Goal: Task Accomplishment & Management: Complete application form

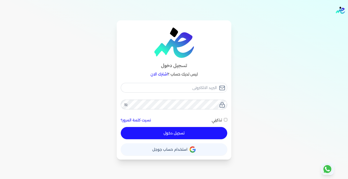
click at [183, 147] on button "حساب استخدام حساب جوجل" at bounding box center [174, 149] width 106 height 12
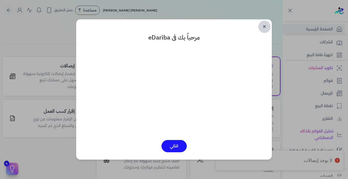
click at [267, 26] on link "✕" at bounding box center [264, 27] width 12 height 12
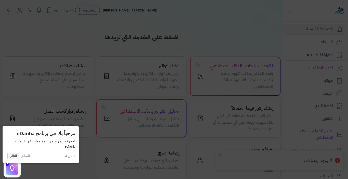
click at [13, 153] on button "التالي" at bounding box center [12, 156] width 11 height 6
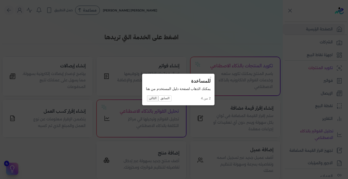
click at [150, 99] on button "التالي" at bounding box center [152, 98] width 11 height 6
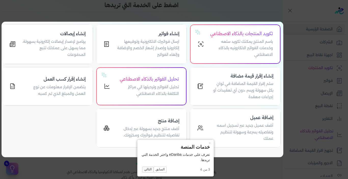
click at [145, 171] on button "التالي" at bounding box center [147, 169] width 11 height 6
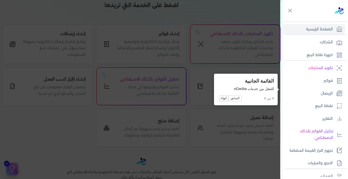
click at [223, 99] on button "انهاء" at bounding box center [224, 98] width 10 height 6
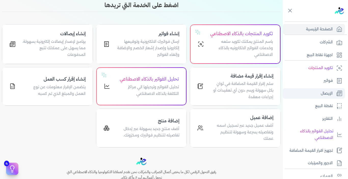
click at [325, 93] on p "الإيصال" at bounding box center [327, 93] width 12 height 7
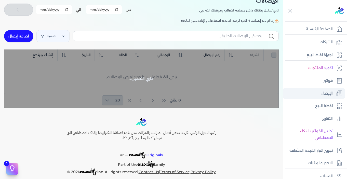
checkbox input "false"
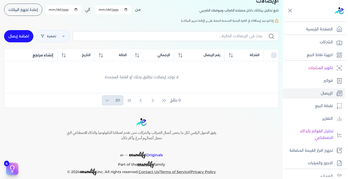
click at [21, 38] on link "اضافة إيصال" at bounding box center [18, 36] width 29 height 12
select select
select select "EGP"
select select "EGS"
select select "B"
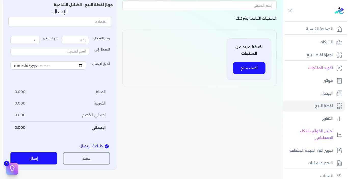
type input "1"
select select "P"
type input "عميل نقدي"
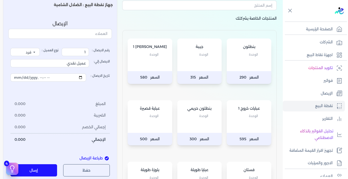
click at [195, 169] on p "عبايا طويلة" at bounding box center [199, 170] width 34 height 7
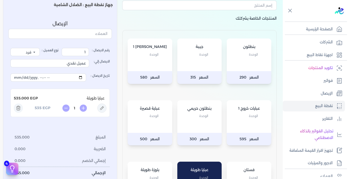
click at [86, 109] on icon at bounding box center [83, 108] width 7 height 7
type input "2"
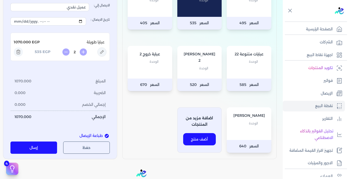
scroll to position [211, 0]
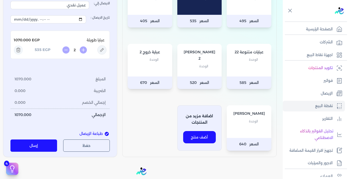
click at [36, 147] on button "إرسال" at bounding box center [33, 145] width 47 height 12
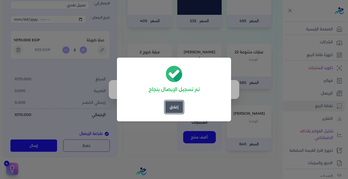
click at [174, 106] on button "إغلاق" at bounding box center [174, 107] width 18 height 12
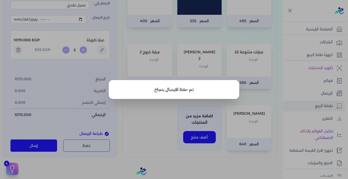
click at [323, 107] on button "close" at bounding box center [174, 89] width 348 height 179
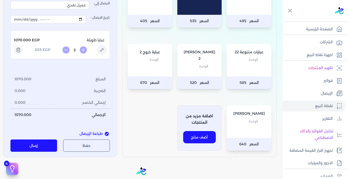
scroll to position [55, 0]
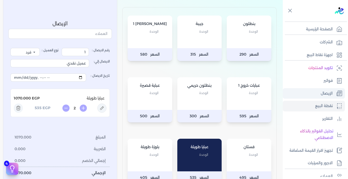
click at [323, 94] on p "الإيصال" at bounding box center [327, 93] width 12 height 7
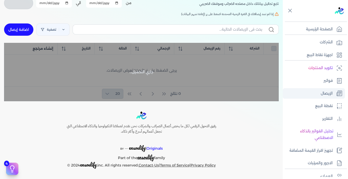
scroll to position [39, 0]
checkbox input "false"
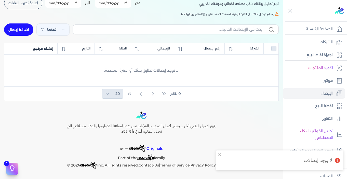
click at [22, 32] on link "اضافة إيصال" at bounding box center [18, 29] width 29 height 12
select select
select select "EGP"
select select "EGS"
select select "B"
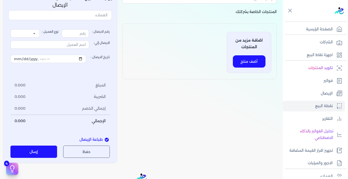
type input "2"
select select "P"
type input "عميل نقدي"
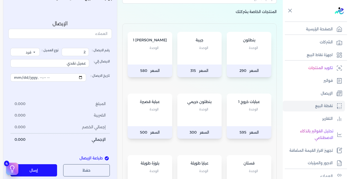
click at [155, 116] on div "عباية قصيرة الوحدة" at bounding box center [150, 109] width 45 height 33
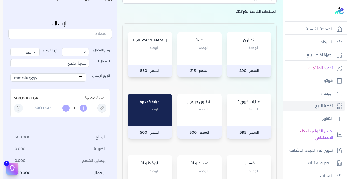
click at [87, 110] on icon at bounding box center [83, 108] width 7 height 7
type input "2"
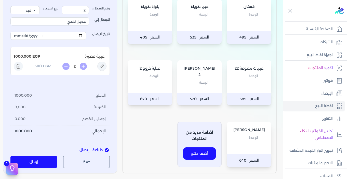
click at [40, 163] on button "إرسال" at bounding box center [33, 162] width 47 height 12
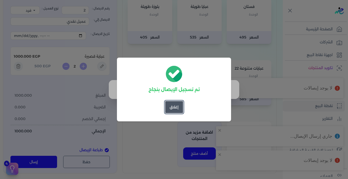
click at [169, 109] on button "إغلاق" at bounding box center [174, 107] width 18 height 12
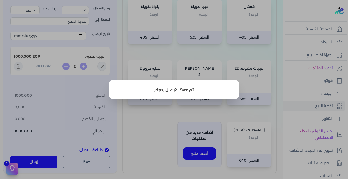
click at [319, 90] on button "close" at bounding box center [174, 89] width 348 height 179
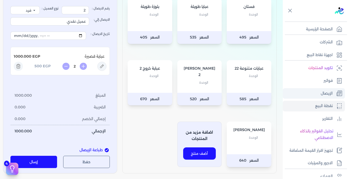
click at [327, 94] on p "الإيصال" at bounding box center [327, 93] width 12 height 7
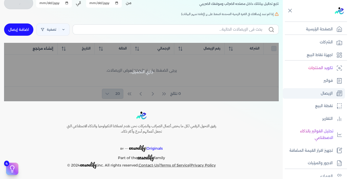
scroll to position [39, 0]
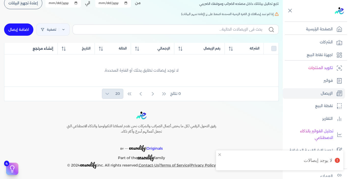
click at [29, 4] on span "إعادة تجهيز البيانات" at bounding box center [23, 3] width 30 height 4
click at [219, 97] on div "0 نتائج 20" at bounding box center [141, 94] width 274 height 14
click at [23, 6] on button "إعادة تجهيز البيانات" at bounding box center [23, 3] width 38 height 12
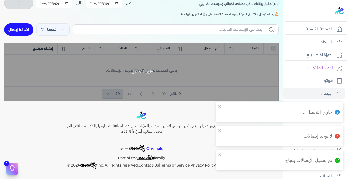
checkbox input "false"
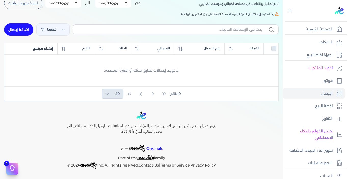
click at [102, 2] on input "[DATE]" at bounding box center [113, 2] width 36 height 9
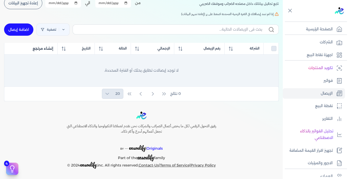
type input "[DATE]"
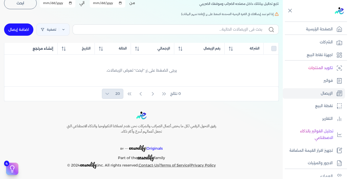
click at [24, 2] on span "ابحث" at bounding box center [21, 3] width 8 height 4
checkbox input "false"
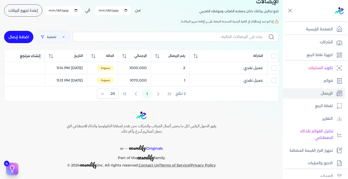
scroll to position [31, 0]
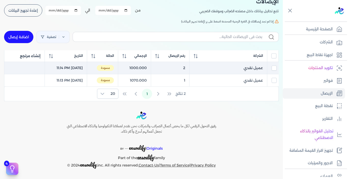
click at [114, 68] on span "مسودة" at bounding box center [105, 68] width 17 height 6
checkbox input "true"
checkbox input "false"
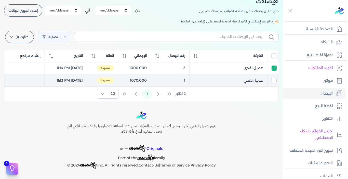
click at [114, 77] on span "مسودة" at bounding box center [105, 80] width 17 height 6
click at [14, 37] on icon at bounding box center [11, 37] width 4 height 4
click at [31, 59] on button "ارسل لمصلحة لضرائب" at bounding box center [30, 59] width 49 height 9
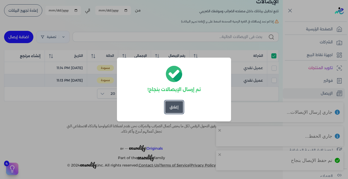
click at [173, 108] on button "إغلاق" at bounding box center [174, 107] width 18 height 12
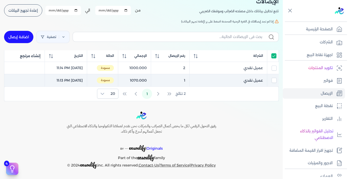
click at [29, 9] on span "إعادة تجهيز البيانات" at bounding box center [23, 11] width 30 height 4
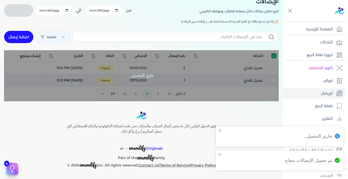
checkbox input "true"
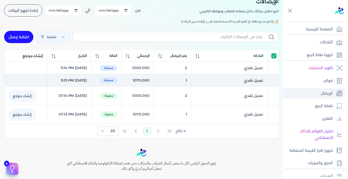
click at [321, 92] on p "الإيصال" at bounding box center [327, 93] width 12 height 7
click at [330, 96] on p "الإيصال" at bounding box center [327, 93] width 12 height 7
click at [326, 106] on p "نقطة البيع" at bounding box center [324, 106] width 18 height 7
select select "EGP"
select select "EGS"
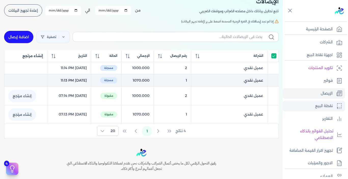
select select "B"
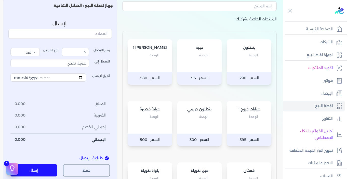
click at [156, 130] on div "عباية قصيرة الوحدة" at bounding box center [150, 117] width 45 height 33
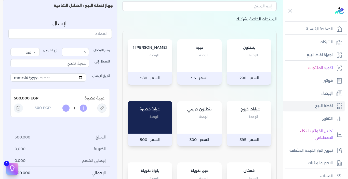
click at [85, 110] on icon at bounding box center [83, 108] width 7 height 7
type input "2"
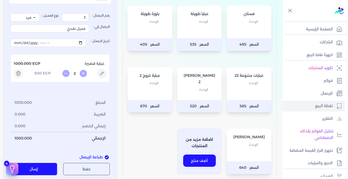
click at [34, 168] on button "إرسال" at bounding box center [33, 169] width 47 height 12
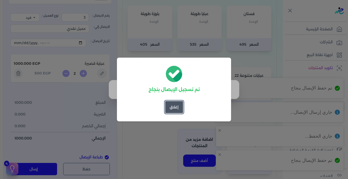
click at [168, 107] on button "إغلاق" at bounding box center [174, 107] width 18 height 12
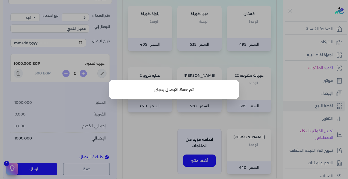
click at [166, 122] on button "close" at bounding box center [174, 89] width 348 height 179
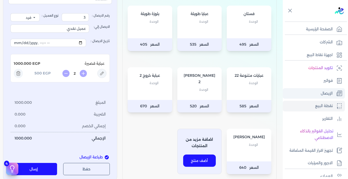
click at [321, 95] on p "الإيصال" at bounding box center [327, 93] width 12 height 7
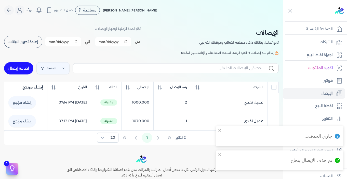
click at [29, 42] on span "إعادة تجهيز البيانات" at bounding box center [23, 42] width 30 height 4
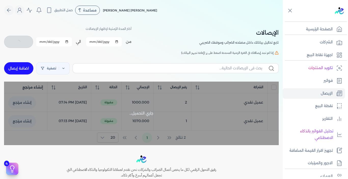
checkbox input "false"
